Goal: Task Accomplishment & Management: Complete application form

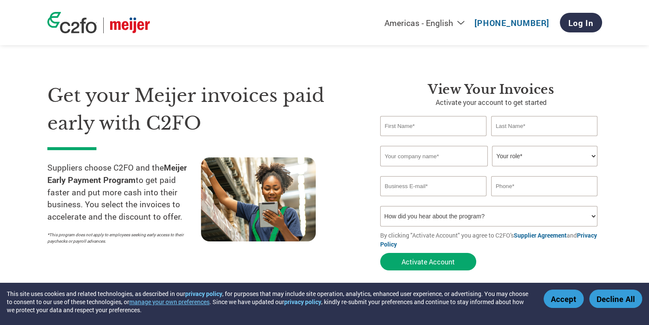
click at [458, 124] on input "text" at bounding box center [433, 126] width 107 height 20
type input "[PERSON_NAME]"
type input "Kontoor Brands US"
click at [577, 158] on select "Your role* CFO Controller Credit Manager Finance Director Treasurer CEO Preside…" at bounding box center [544, 156] width 105 height 20
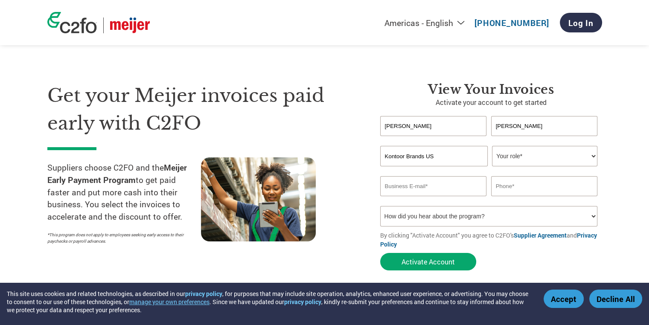
select select "TREASURER"
click at [492, 146] on select "Your role* CFO Controller Credit Manager Finance Director Treasurer CEO Preside…" at bounding box center [544, 156] width 105 height 20
click at [474, 192] on input "email" at bounding box center [433, 186] width 107 height 20
type input "[PERSON_NAME][EMAIL_ADDRESS][PERSON_NAME][DOMAIN_NAME]"
type input "3363324918"
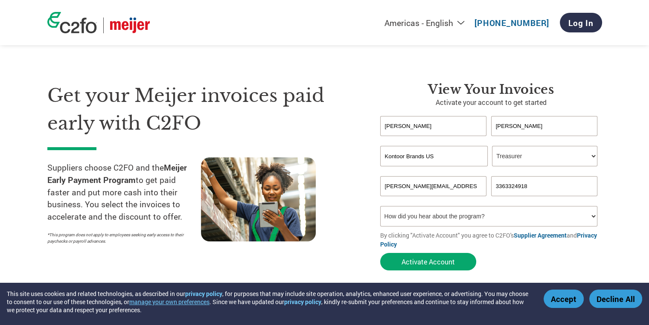
click at [525, 218] on select "How did you hear about the program? Received a letter Email Social Media Online…" at bounding box center [489, 216] width 218 height 20
select select "Received a Letter"
click at [380, 206] on select "How did you hear about the program? Received a letter Email Social Media Online…" at bounding box center [489, 216] width 218 height 20
click at [450, 260] on button "Activate Account" at bounding box center [428, 261] width 96 height 17
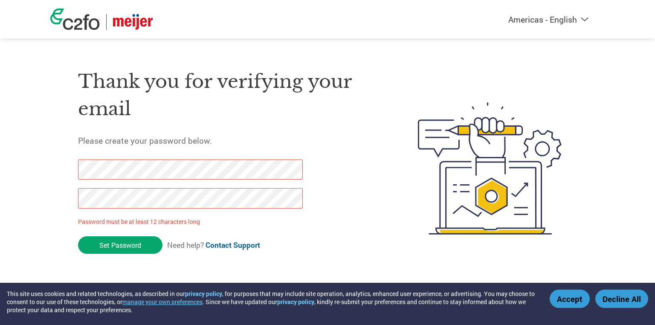
drag, startPoint x: 126, startPoint y: 243, endPoint x: 73, endPoint y: 171, distance: 89.1
click at [73, 171] on div "Thank you for verifying your email Please create your password below. Password …" at bounding box center [327, 168] width 554 height 226
click at [105, 241] on input "Set Password" at bounding box center [120, 244] width 84 height 17
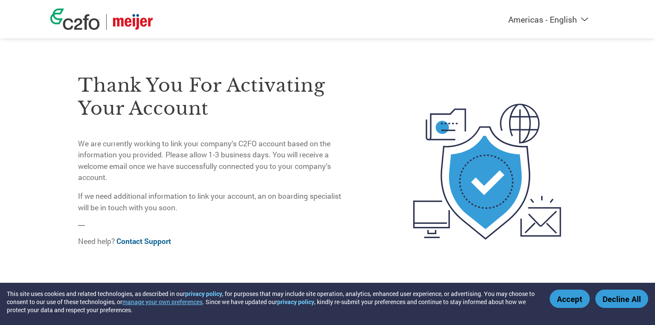
click at [225, 215] on div "Thank you for activating your account We are currently working to link your com…" at bounding box center [213, 154] width 270 height 199
click at [578, 300] on button "Accept" at bounding box center [570, 299] width 40 height 18
